Goal: Task Accomplishment & Management: Use online tool/utility

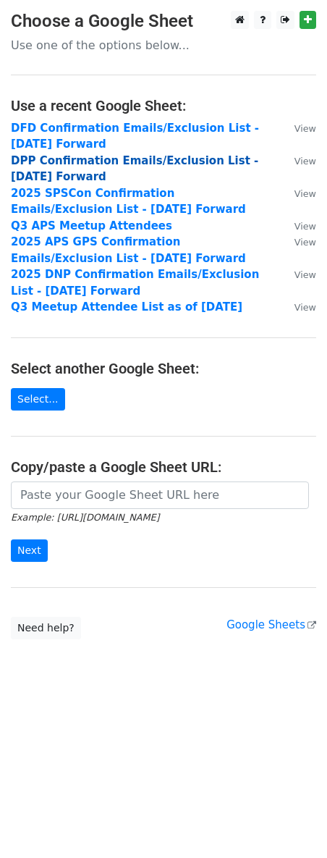
click at [79, 165] on strong "DPP Confirmation Emails/Exclusion List - [DATE] Forward" at bounding box center [135, 169] width 248 height 30
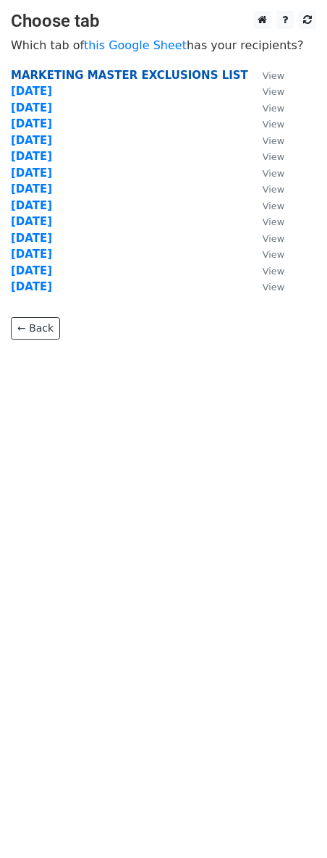
click at [68, 74] on strong "MARKETING MASTER EXCLUSIONS LIST" at bounding box center [130, 75] width 238 height 13
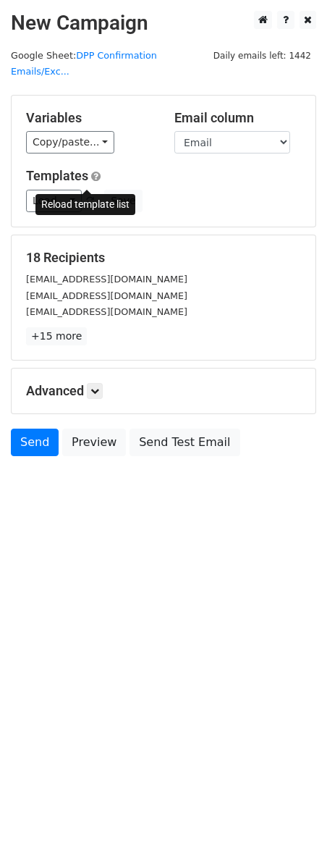
click at [90, 197] on span at bounding box center [90, 201] width 8 height 9
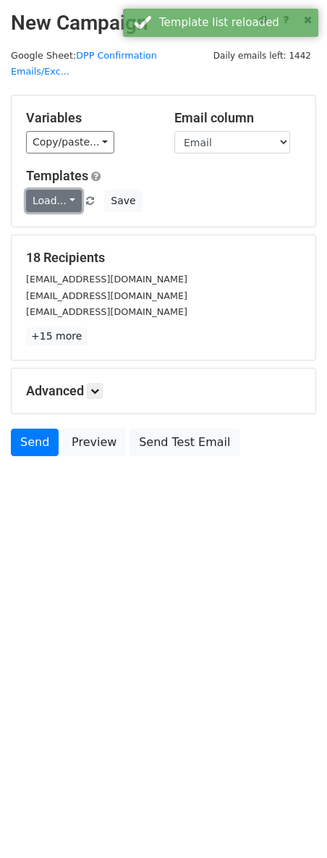
click at [68, 190] on link "Load..." at bounding box center [54, 201] width 56 height 22
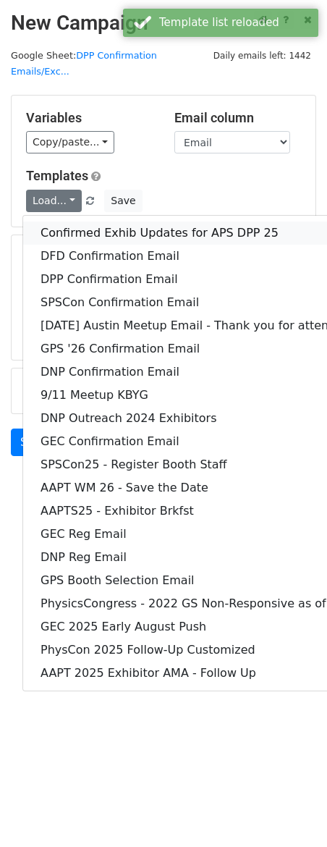
click at [213, 222] on link "Confirmed Exhib Updates for APS DPP 25" at bounding box center [226, 233] width 406 height 23
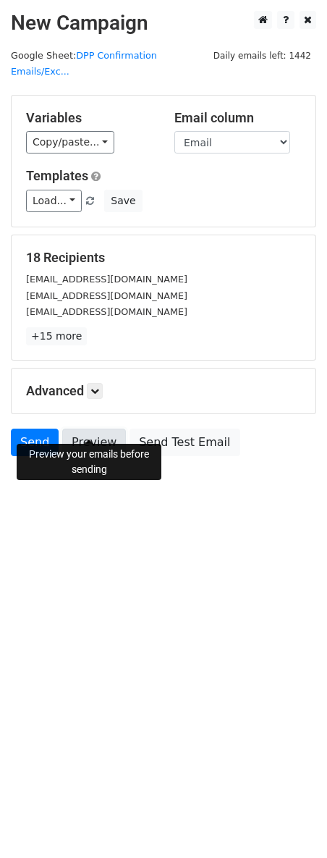
click at [85, 429] on link "Preview" at bounding box center [94, 443] width 64 height 28
click at [98, 429] on link "Preview" at bounding box center [94, 443] width 64 height 28
click at [100, 429] on link "Preview" at bounding box center [94, 443] width 64 height 28
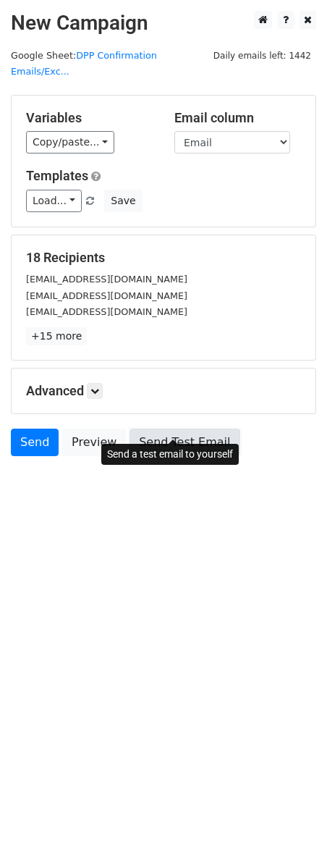
click at [185, 431] on link "Send Test Email" at bounding box center [185, 443] width 110 height 28
click at [179, 429] on link "Send Test Email" at bounding box center [185, 443] width 110 height 28
click at [167, 429] on link "Send Test Email" at bounding box center [185, 443] width 110 height 28
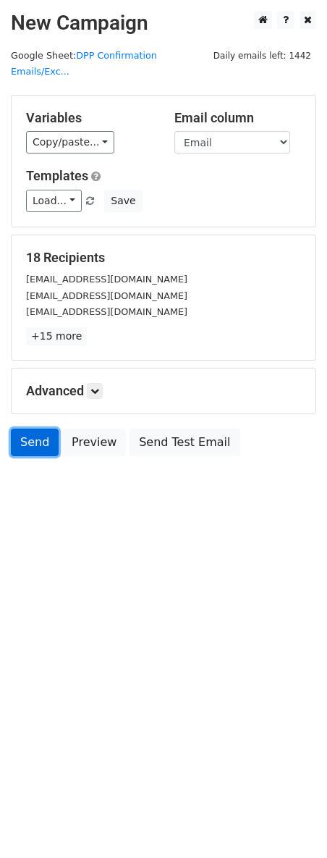
click at [29, 429] on link "Send" at bounding box center [35, 443] width 48 height 28
